Goal: Task Accomplishment & Management: Manage account settings

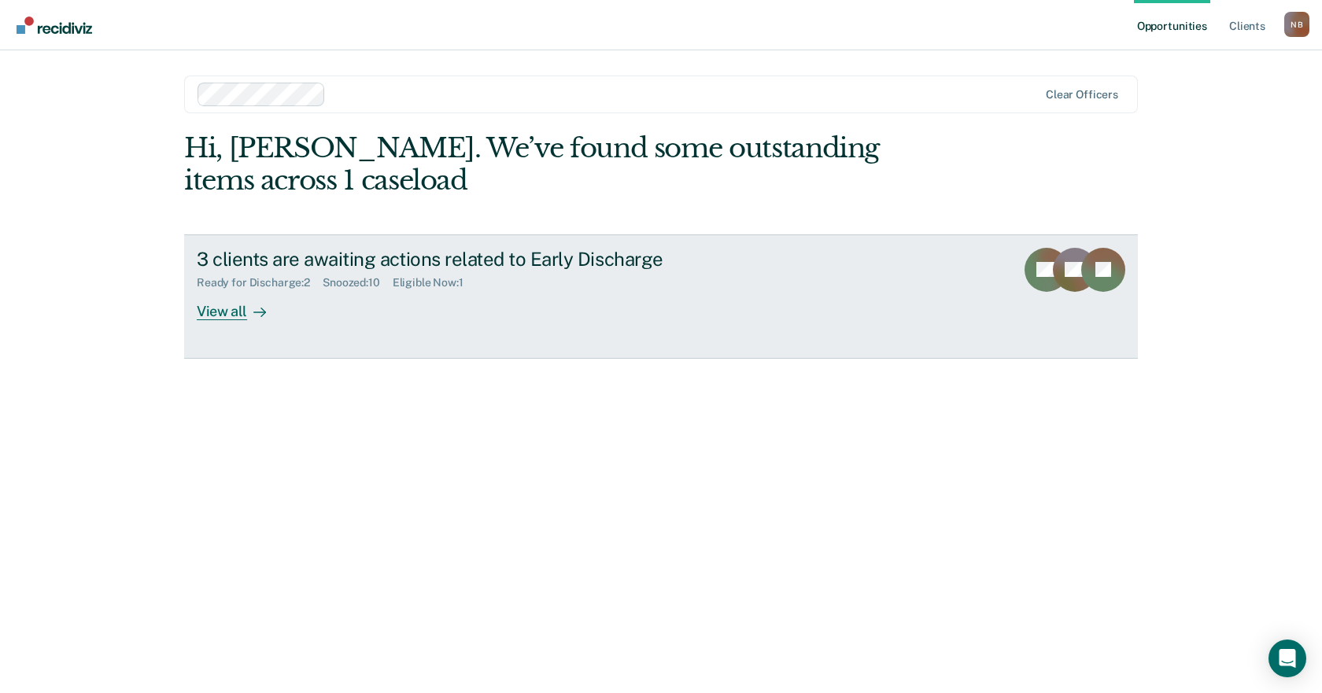
click at [240, 320] on link "3 clients are awaiting actions related to Early Discharge Ready for Discharge :…" at bounding box center [661, 297] width 954 height 124
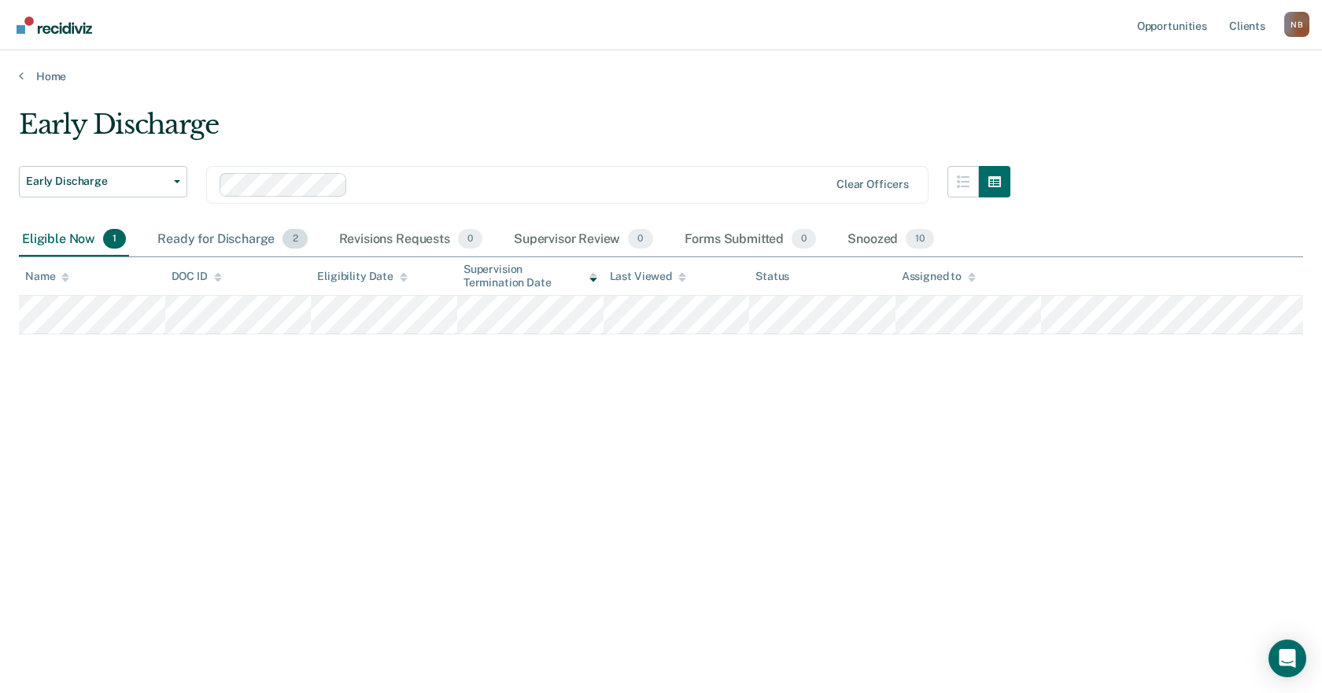
click at [286, 239] on span "2" at bounding box center [295, 239] width 24 height 20
